Goal: Task Accomplishment & Management: Use online tool/utility

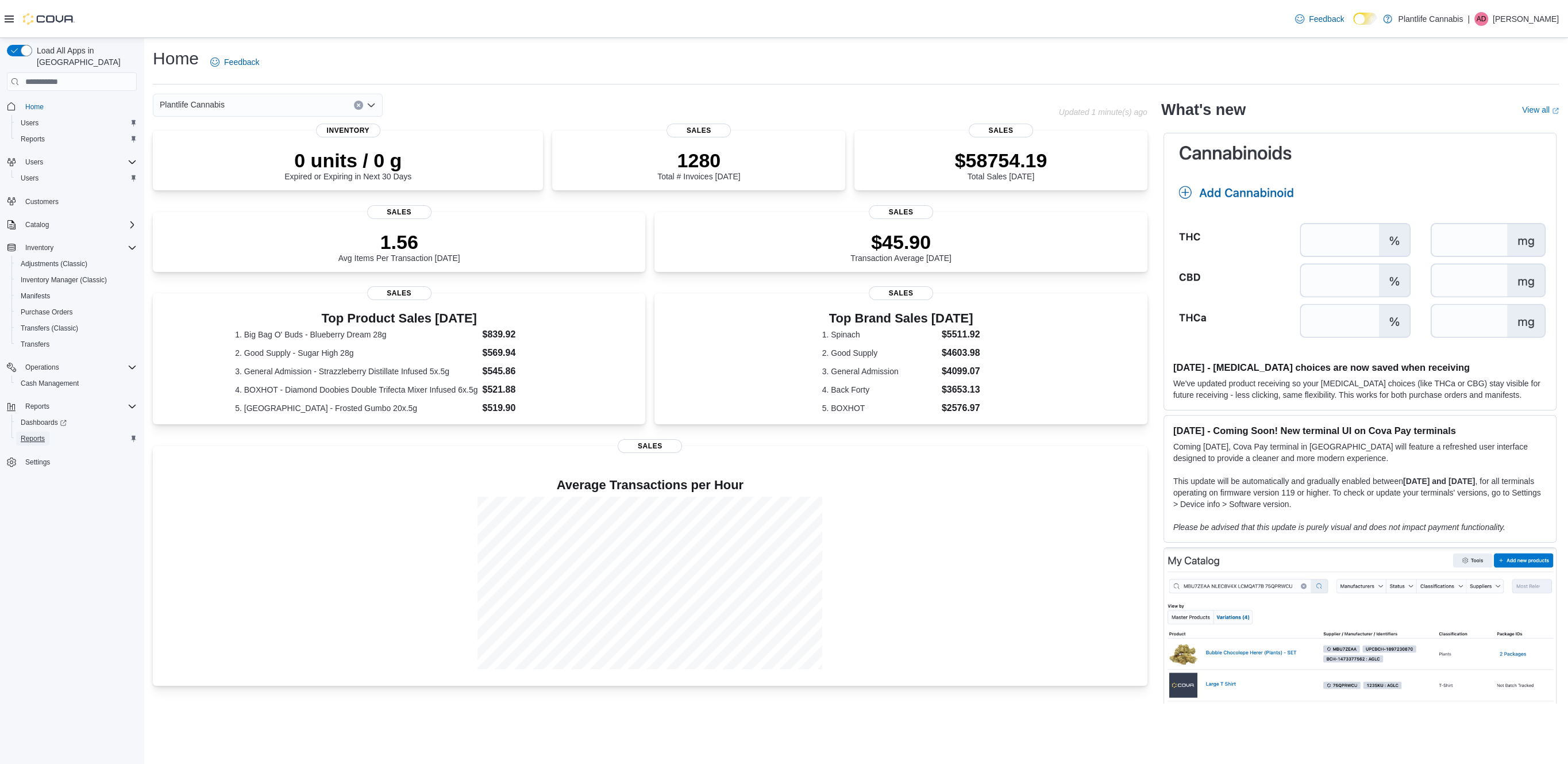
click at [35, 434] on span "Reports" at bounding box center [33, 439] width 24 height 9
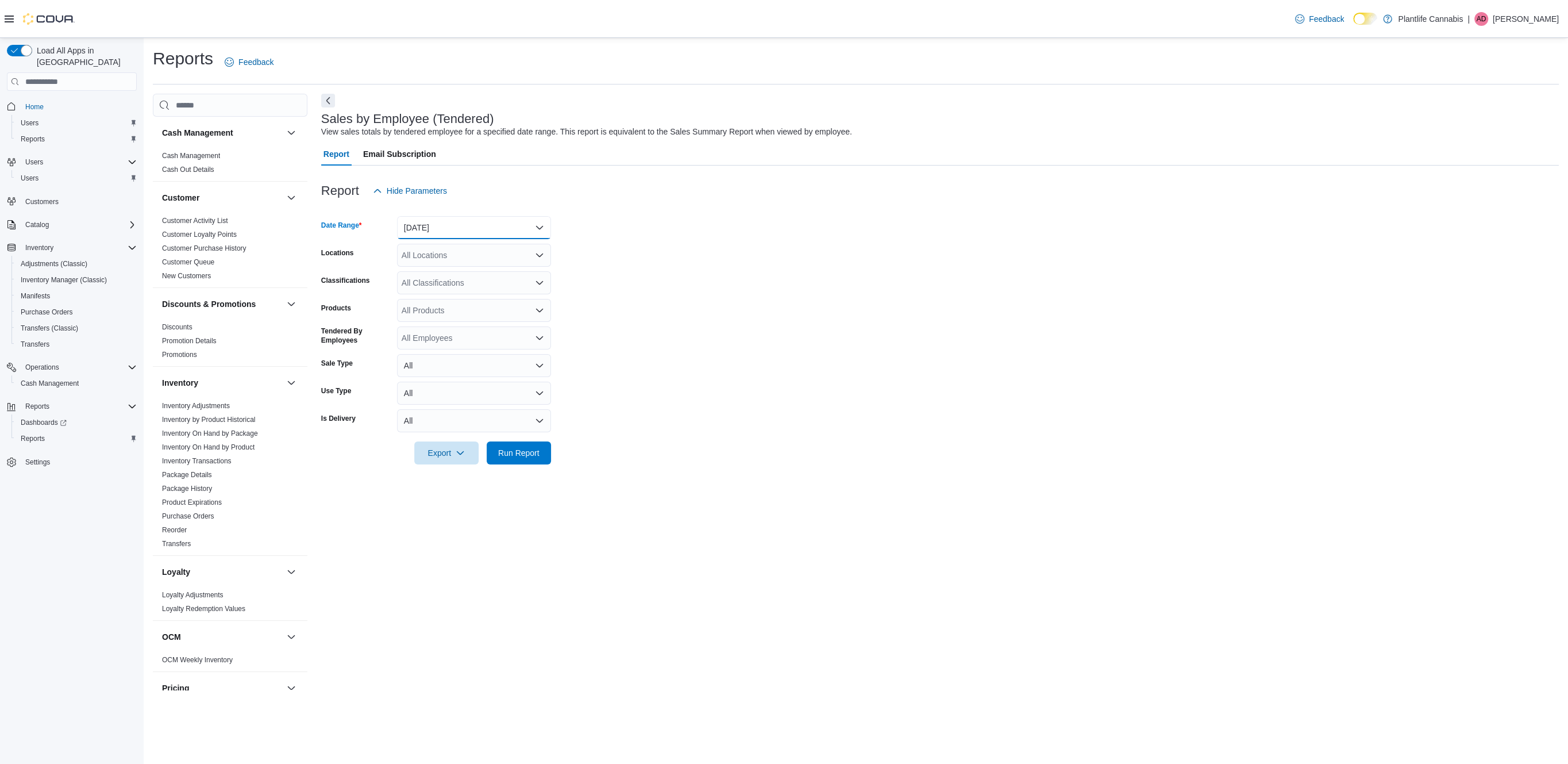
click at [455, 221] on button "[DATE]" at bounding box center [474, 228] width 154 height 23
click at [445, 271] on span "[DATE]" at bounding box center [481, 273] width 131 height 14
click at [447, 256] on div "All Locations" at bounding box center [474, 255] width 154 height 23
type input "******"
click at [475, 274] on span "[GEOGRAPHIC_DATA] - Mahogany Market" at bounding box center [505, 274] width 155 height 11
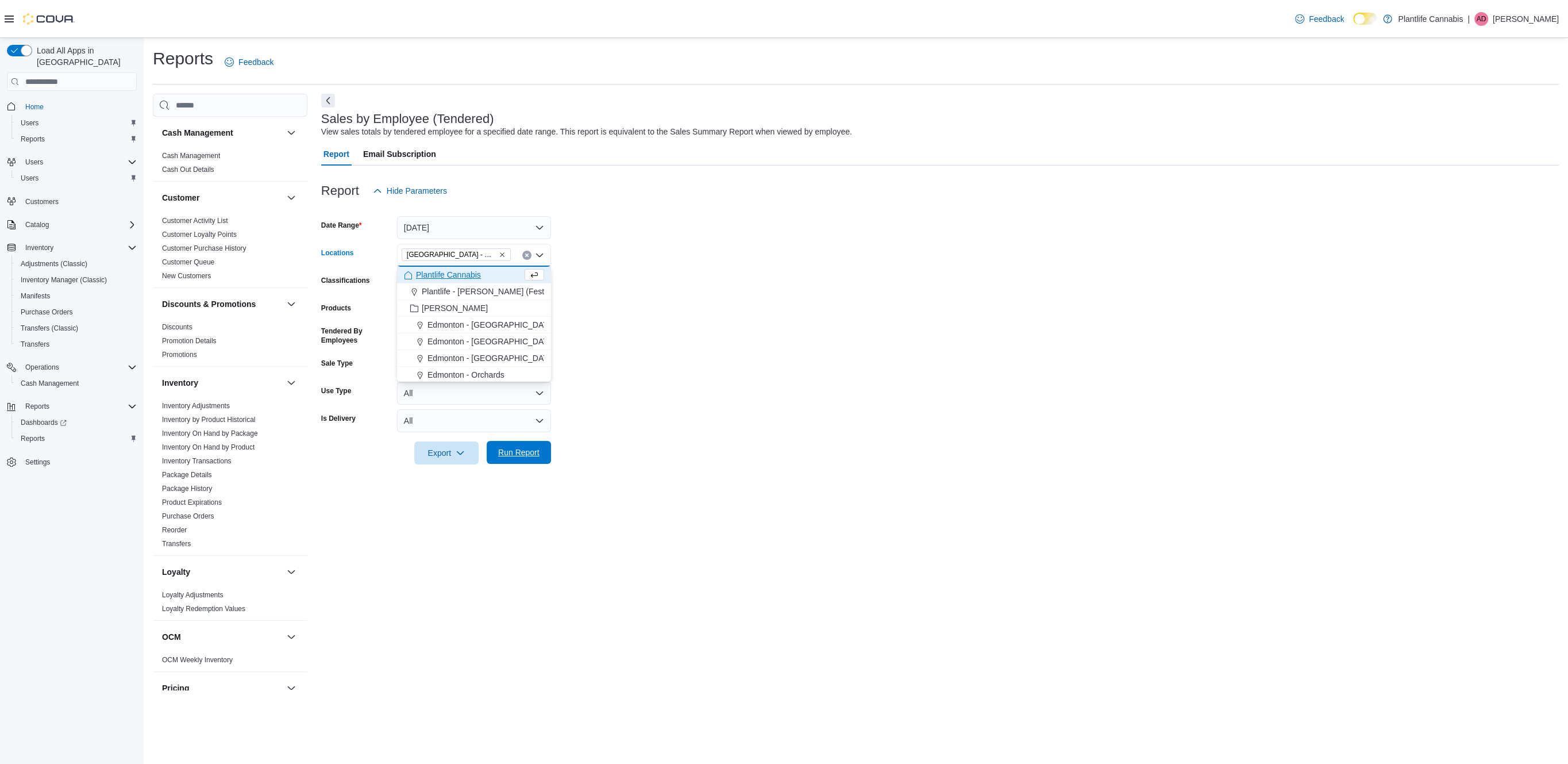
click at [541, 456] on span "Run Report" at bounding box center [518, 452] width 51 height 23
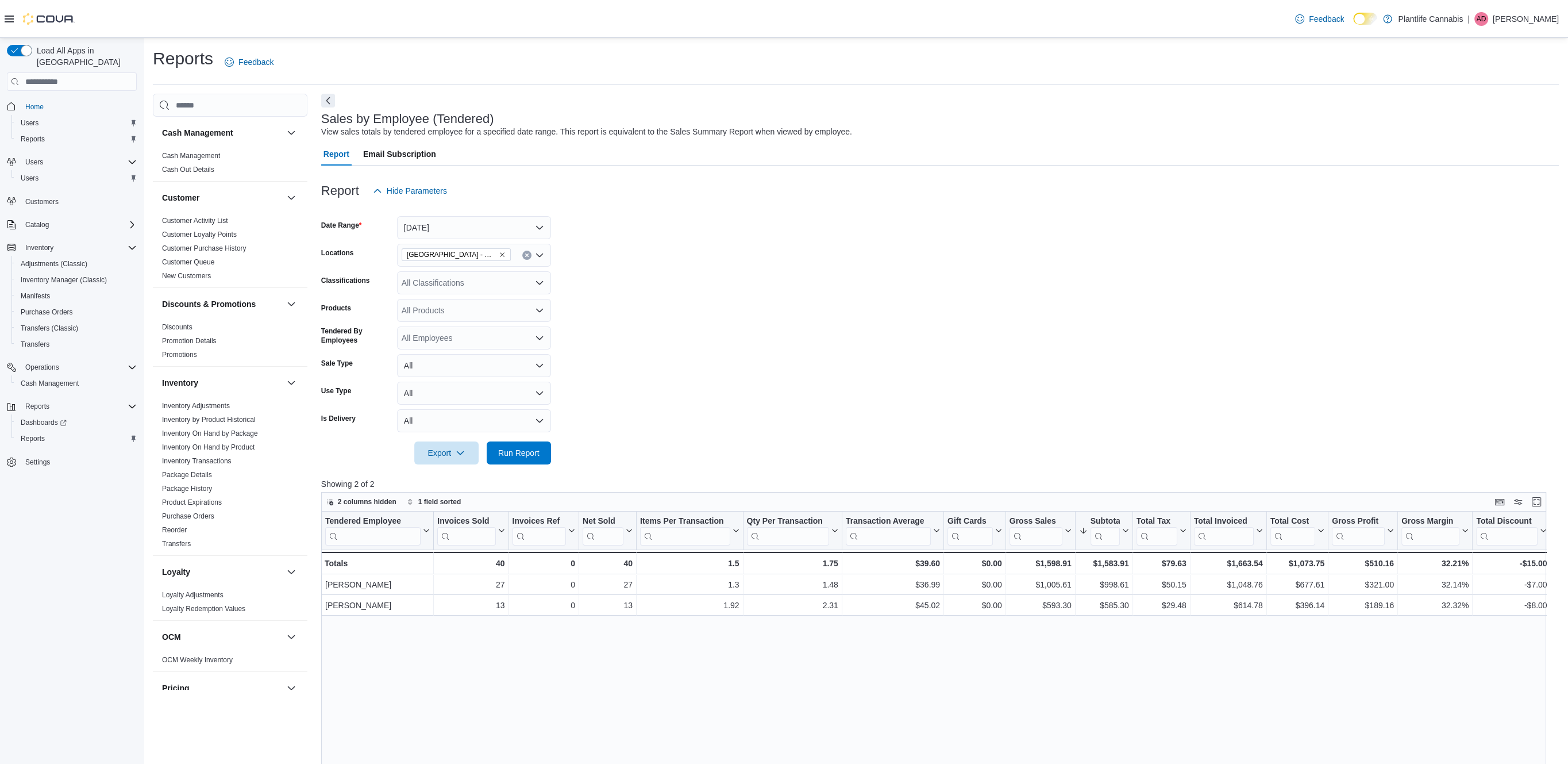
scroll to position [19, 0]
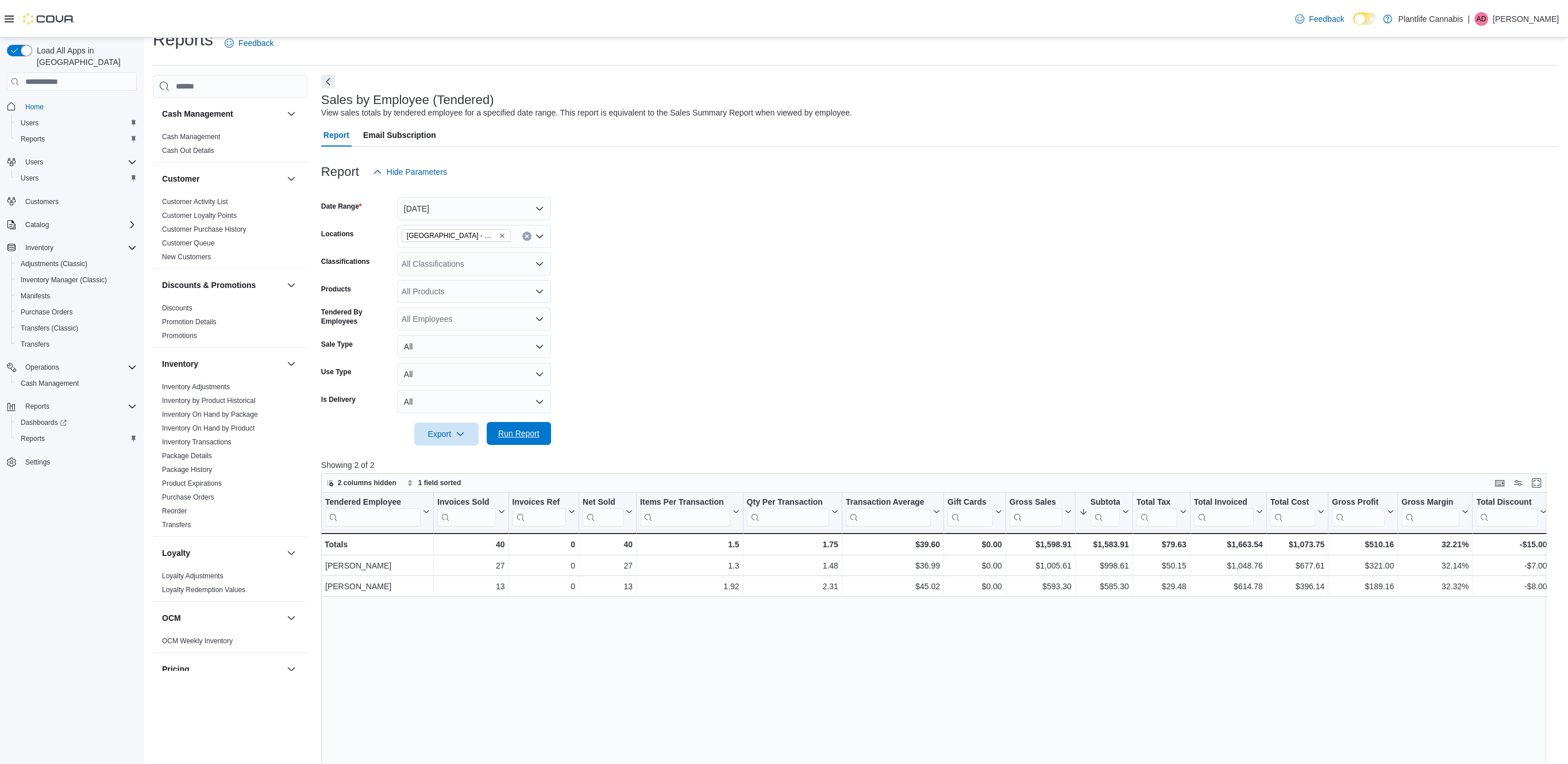
click at [514, 437] on span "Run Report" at bounding box center [518, 433] width 41 height 11
click at [511, 430] on span "Run Report" at bounding box center [518, 433] width 41 height 11
click at [537, 425] on span "Run Report" at bounding box center [518, 433] width 51 height 23
click at [524, 437] on span "Run Report" at bounding box center [518, 433] width 41 height 11
click at [538, 433] on span "Run Report" at bounding box center [518, 433] width 41 height 11
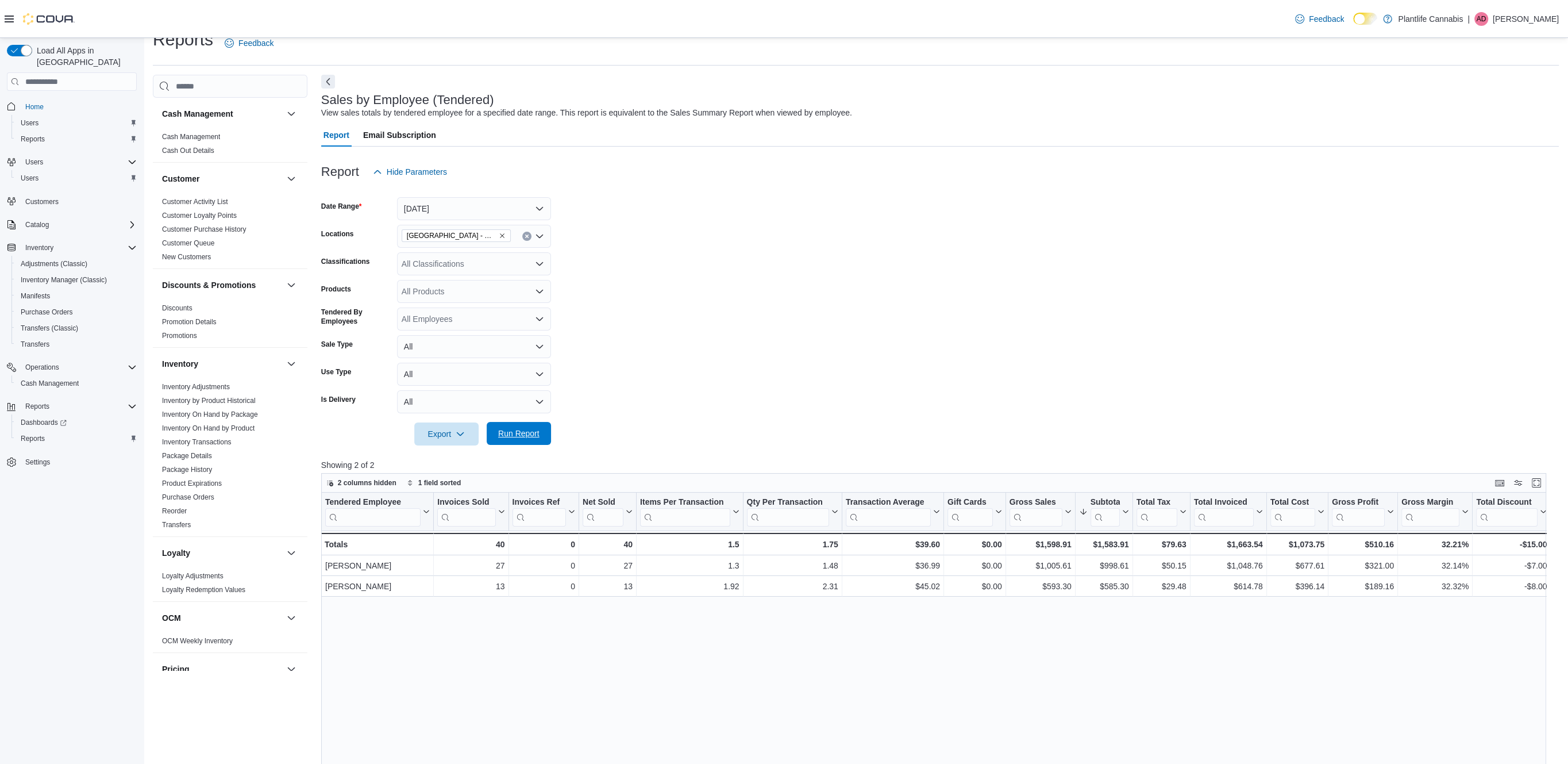
click at [533, 434] on span "Run Report" at bounding box center [518, 433] width 41 height 11
click at [532, 437] on span "Run Report" at bounding box center [518, 433] width 41 height 11
click at [531, 437] on span "Run Report" at bounding box center [518, 433] width 41 height 11
click at [522, 433] on span "Run Report" at bounding box center [518, 433] width 41 height 11
click at [531, 426] on span "Run Report" at bounding box center [518, 433] width 51 height 23
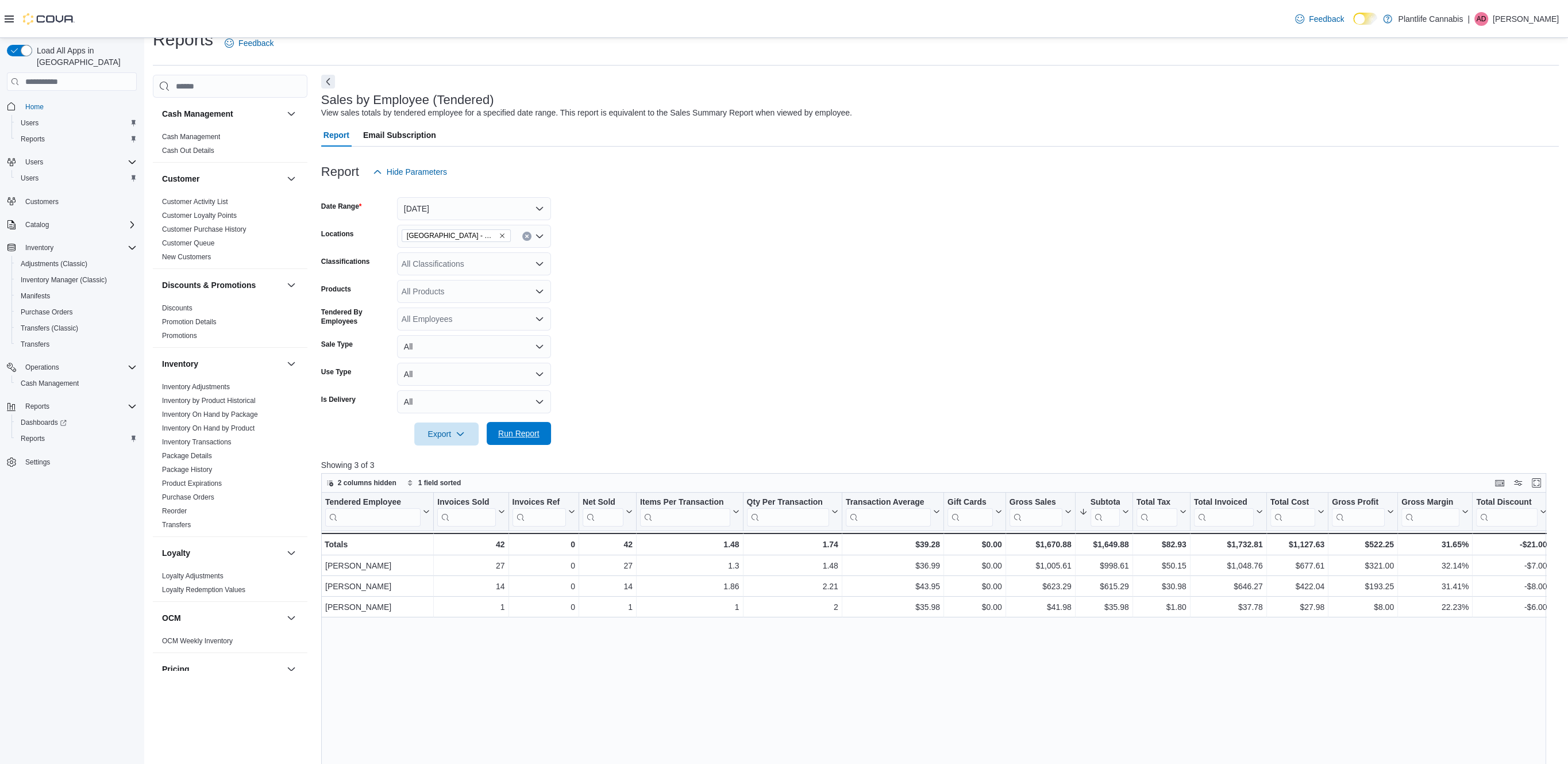
click at [523, 429] on span "Run Report" at bounding box center [518, 433] width 41 height 11
